Goal: Information Seeking & Learning: Find specific page/section

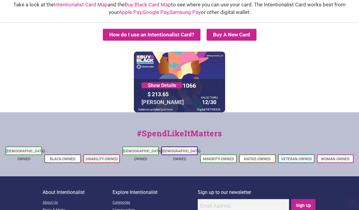
scroll to position [60, 0]
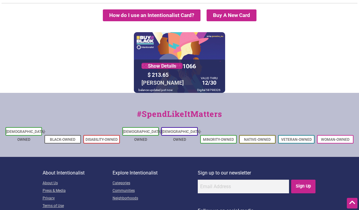
click at [67, 138] on link "Black-Owned" at bounding box center [63, 140] width 26 height 4
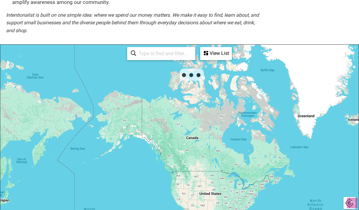
scroll to position [140, 0]
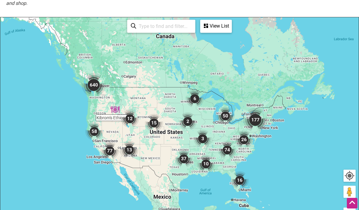
click at [1, 135] on div "To navigate, press the arrow keys." at bounding box center [179, 135] width 358 height 237
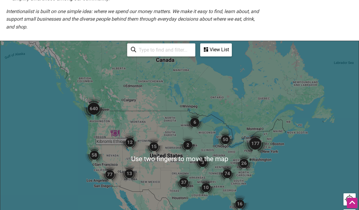
scroll to position [114, 0]
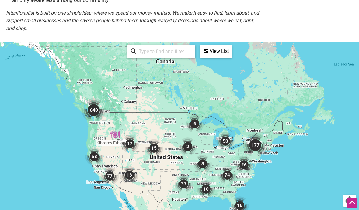
click at [181, 49] on input "search" at bounding box center [163, 52] width 55 height 12
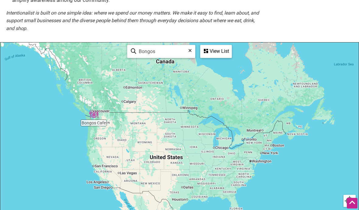
click at [170, 49] on input "Bongos" at bounding box center [163, 52] width 55 height 12
type input "Bongos"
click at [293, 45] on div "To navigate, press the arrow keys." at bounding box center [179, 161] width 358 height 237
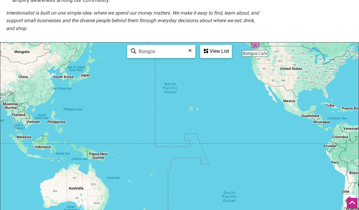
click at [221, 50] on div "View List" at bounding box center [216, 52] width 30 height 12
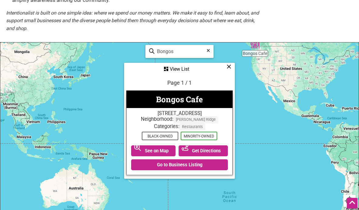
click at [254, 135] on div "To navigate, press the arrow keys." at bounding box center [179, 161] width 358 height 237
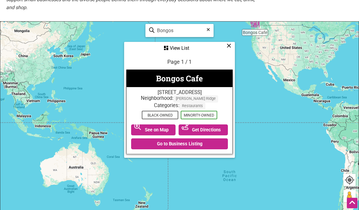
scroll to position [135, 0]
